Goal: Find specific page/section: Find specific page/section

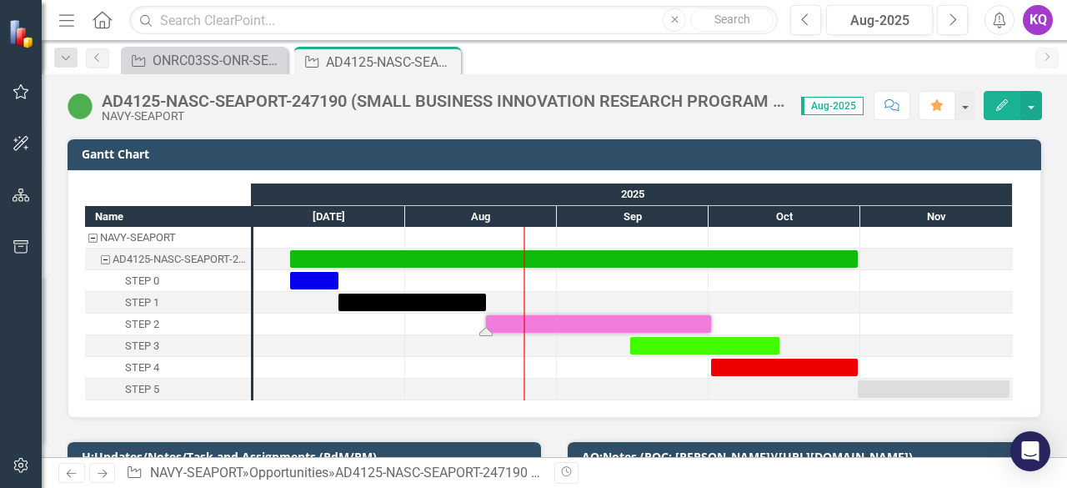
click at [503, 36] on div "Menu Home Search Close Search Previous Aug-2025 Next Alerts KQ User Edit Profil…" at bounding box center [554, 20] width 1025 height 41
click at [498, 24] on input "text" at bounding box center [453, 20] width 648 height 29
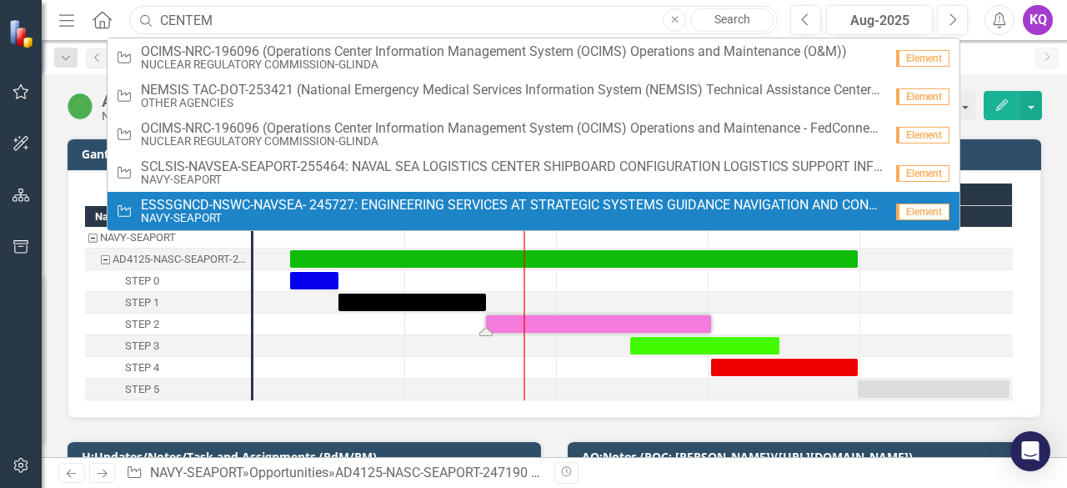
click at [145, 29] on input "CENTEM" at bounding box center [453, 20] width 648 height 29
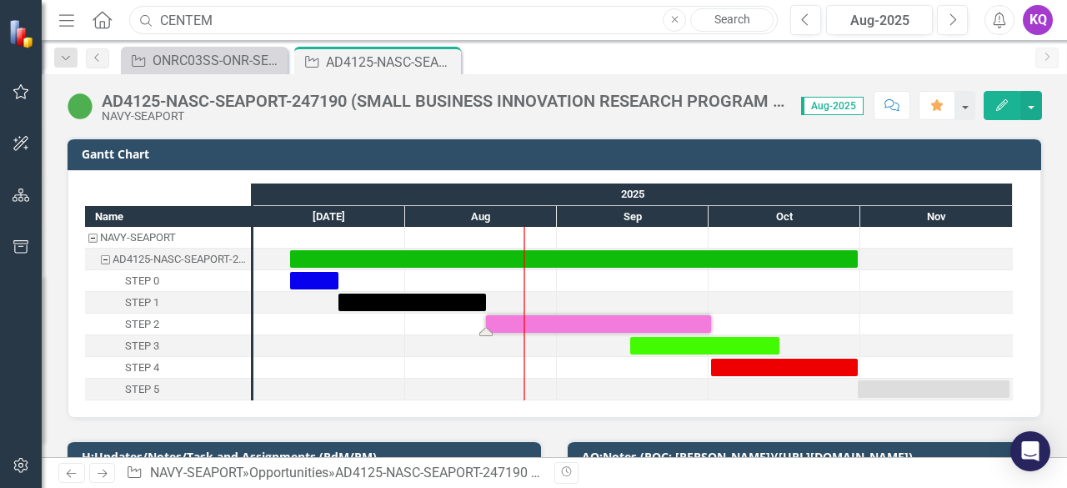
drag, startPoint x: 210, startPoint y: 18, endPoint x: 160, endPoint y: 19, distance: 50.0
click at [160, 19] on input "CENTEM" at bounding box center [453, 20] width 648 height 29
paste input "A"
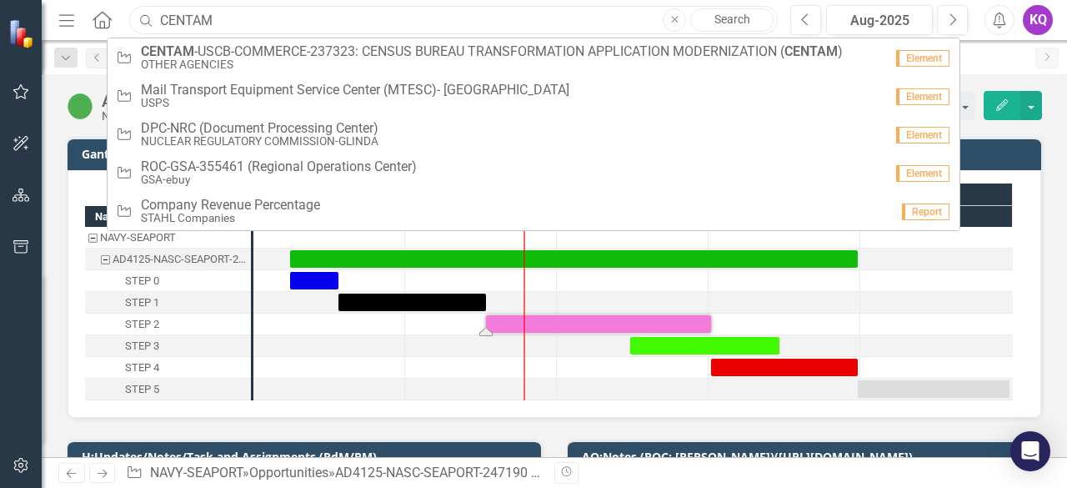
type input "CENTAM"
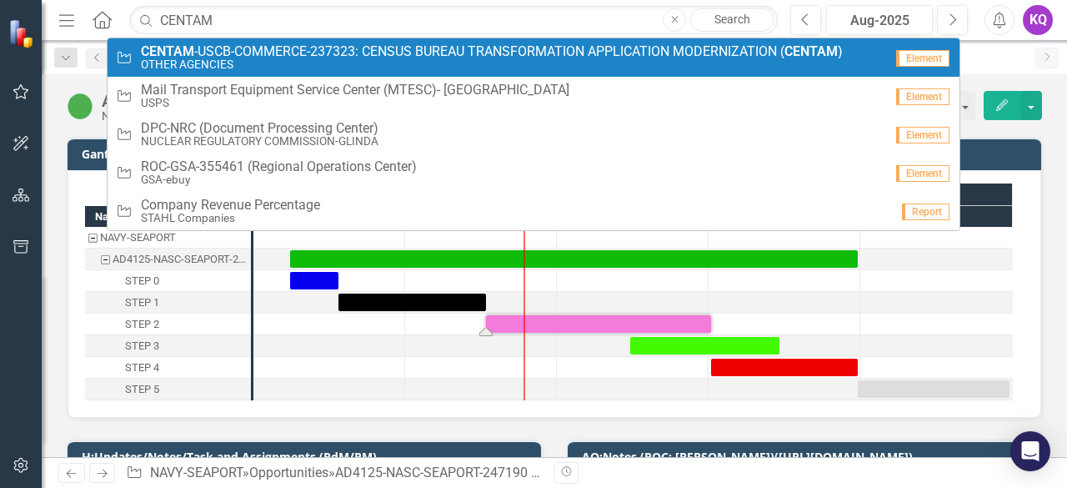
click at [288, 59] on small "OTHER AGENCIES" at bounding box center [492, 64] width 702 height 13
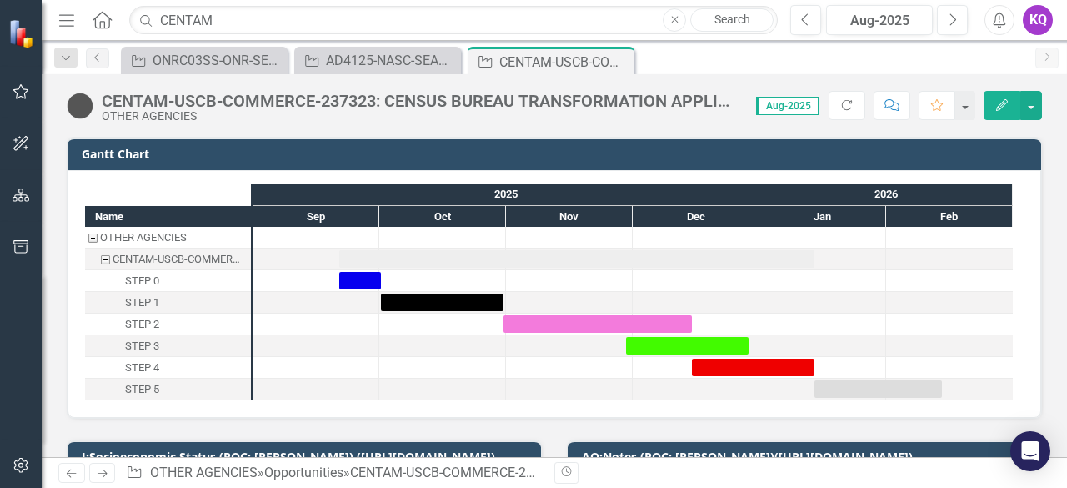
scroll to position [222, 0]
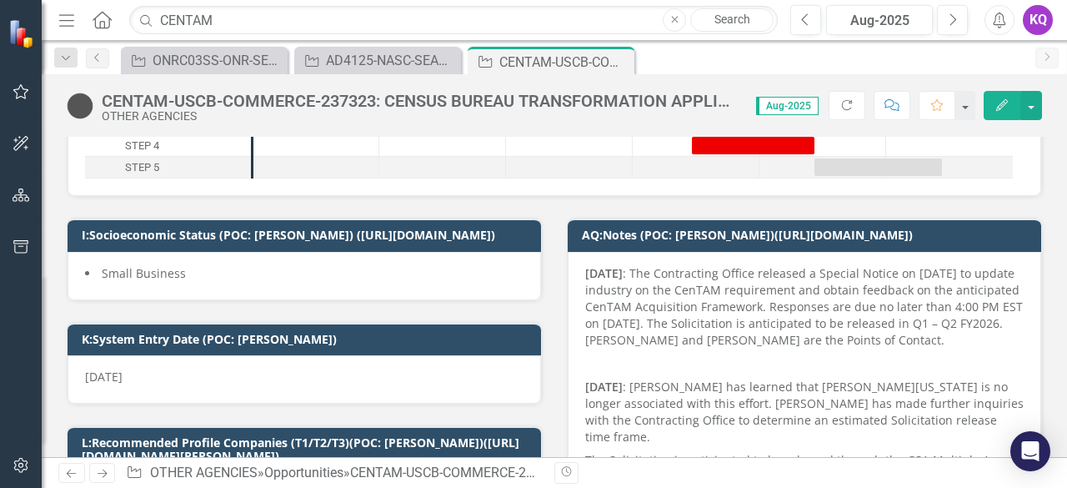
click at [610, 352] on p "[DATE] : The Contracting Office released a Special Notice on [DATE] to update i…" at bounding box center [804, 308] width 438 height 87
click at [621, 59] on icon "Close" at bounding box center [618, 61] width 17 height 13
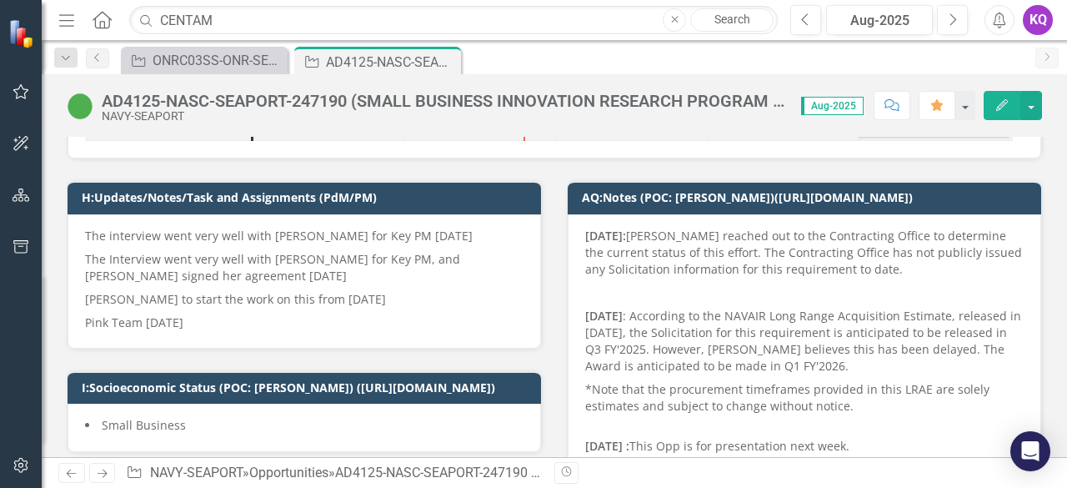
scroll to position [15893, 0]
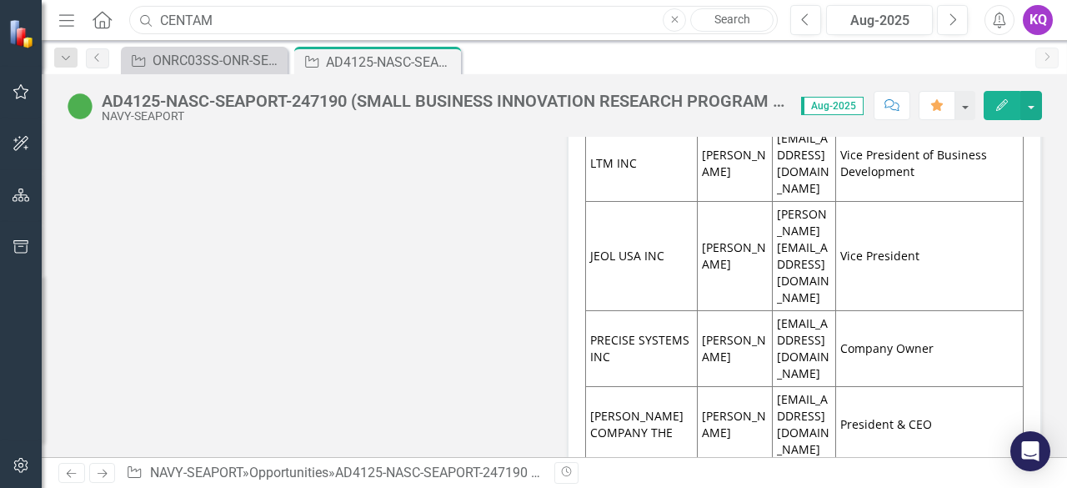
click at [259, 6] on input "CENTAM" at bounding box center [453, 20] width 648 height 29
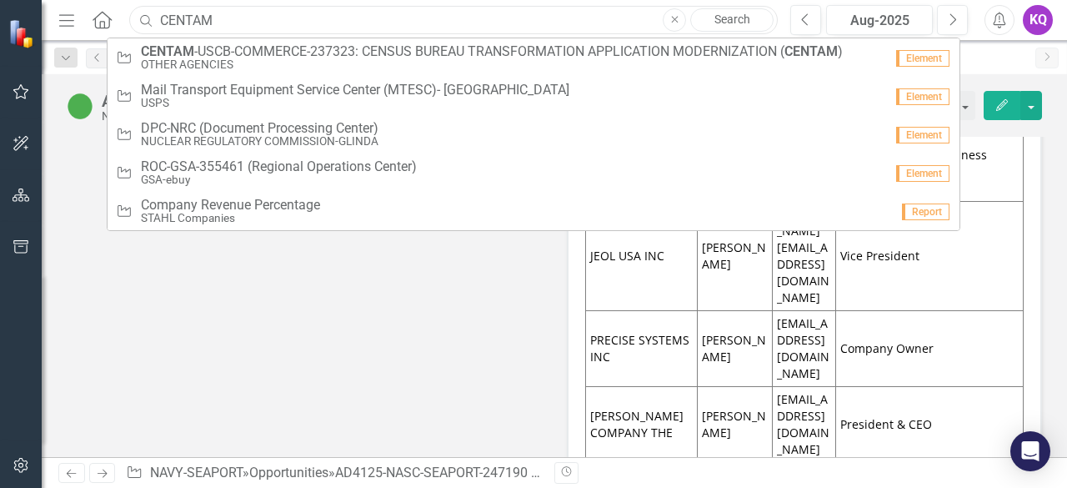
click at [222, 30] on input "CENTAM" at bounding box center [453, 20] width 648 height 29
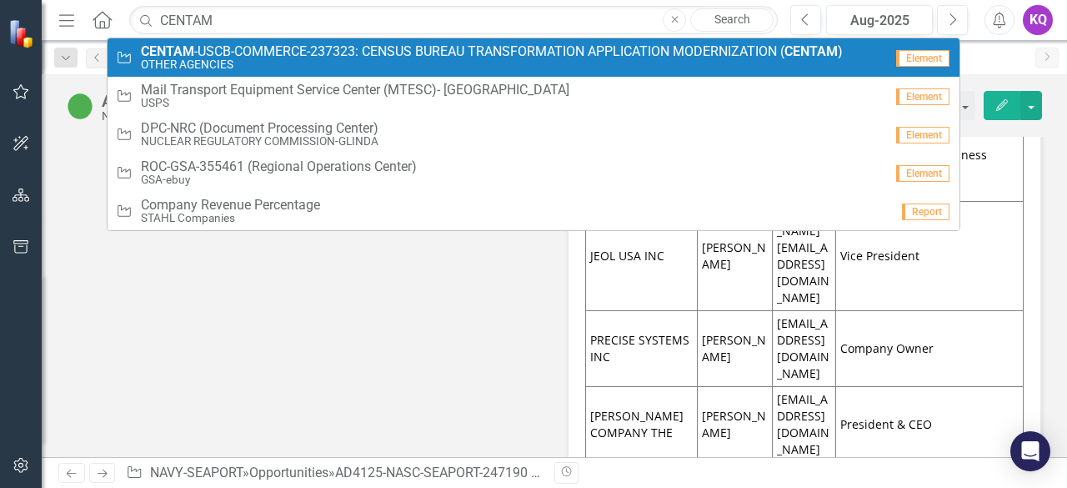
click at [249, 63] on small "OTHER AGENCIES" at bounding box center [492, 64] width 702 height 13
